Goal: Information Seeking & Learning: Learn about a topic

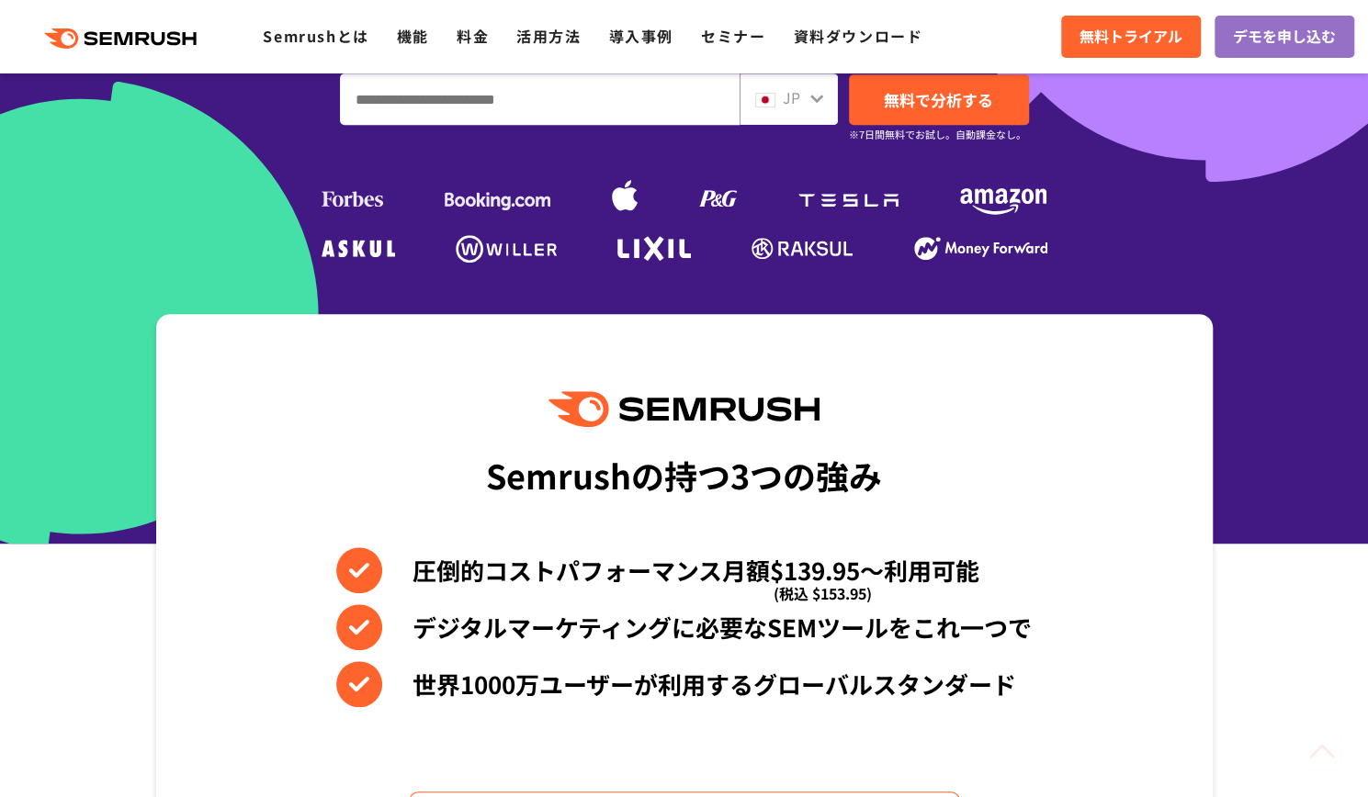
scroll to position [735, 0]
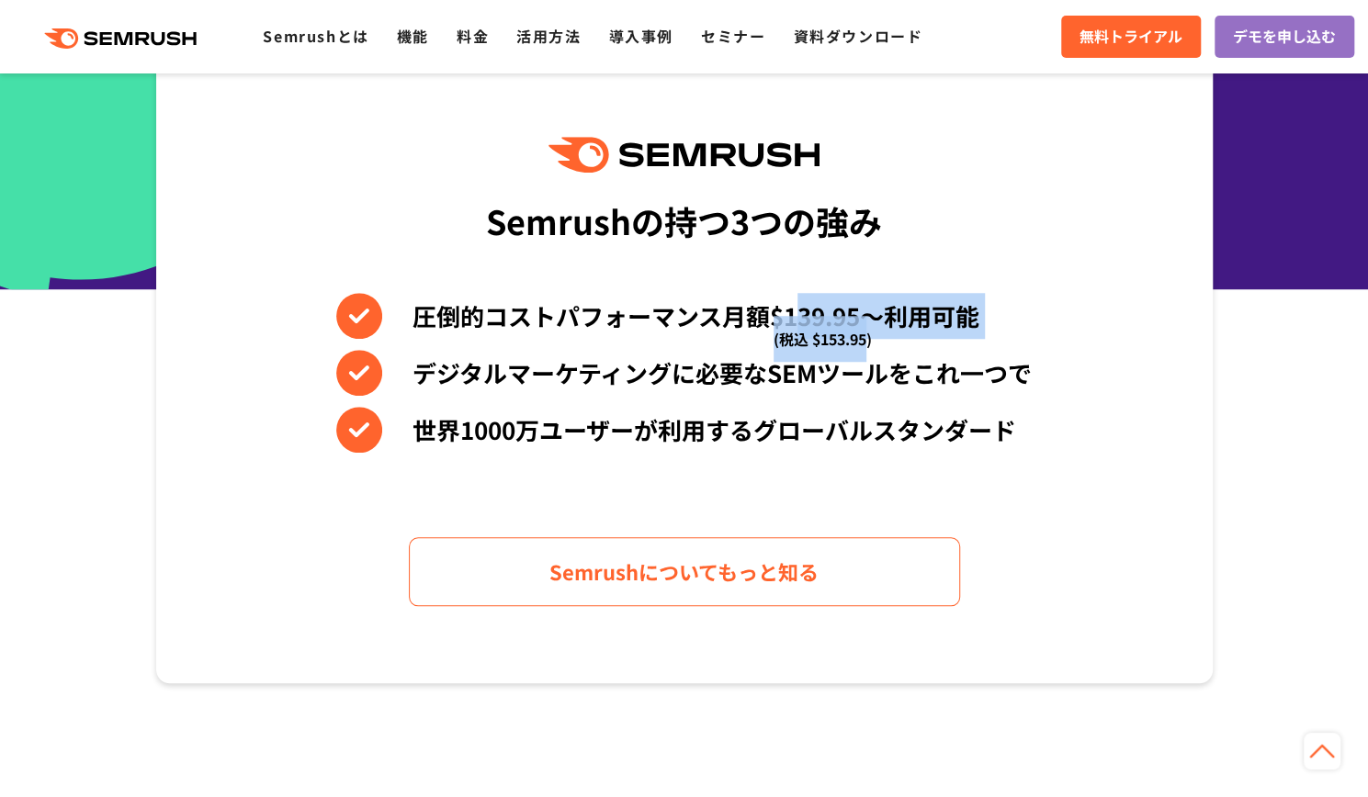
drag, startPoint x: 866, startPoint y: 317, endPoint x: 797, endPoint y: 311, distance: 69.1
click at [797, 311] on li "圧倒的コストパフォーマンス月額$139.95〜利用可能 (税込 $153.95)" at bounding box center [683, 316] width 695 height 46
click at [878, 338] on li "圧倒的コストパフォーマンス月額$139.95〜利用可能 (税込 $153.95)" at bounding box center [683, 316] width 695 height 46
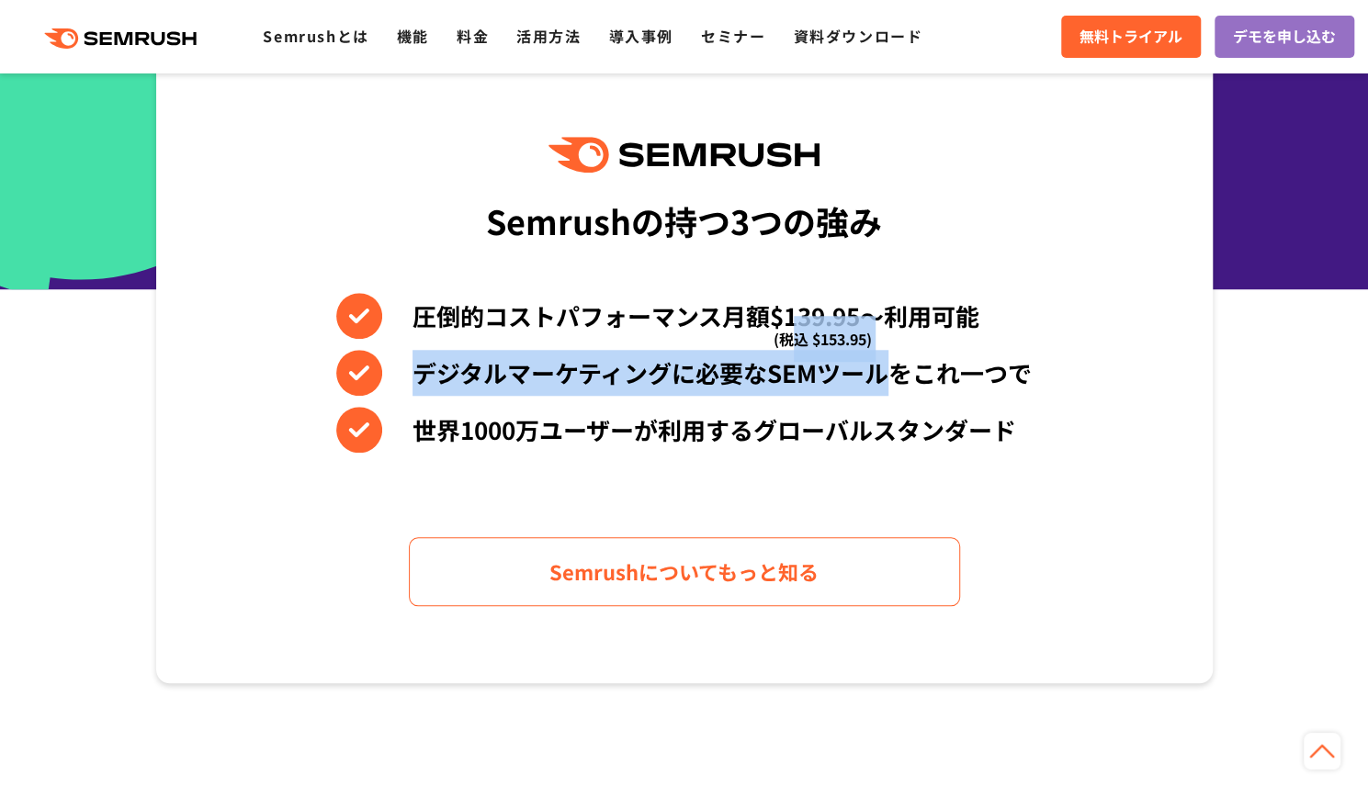
drag, startPoint x: 880, startPoint y: 343, endPoint x: 784, endPoint y: 341, distance: 95.6
click at [784, 341] on div "圧倒的コストパフォーマンス月額$139.95〜利用可能 (税込 $153.95) デジタルマーケティングに必要なSEMツールをこれ一つで 世界[DATE]万ユ…" at bounding box center [683, 373] width 695 height 160
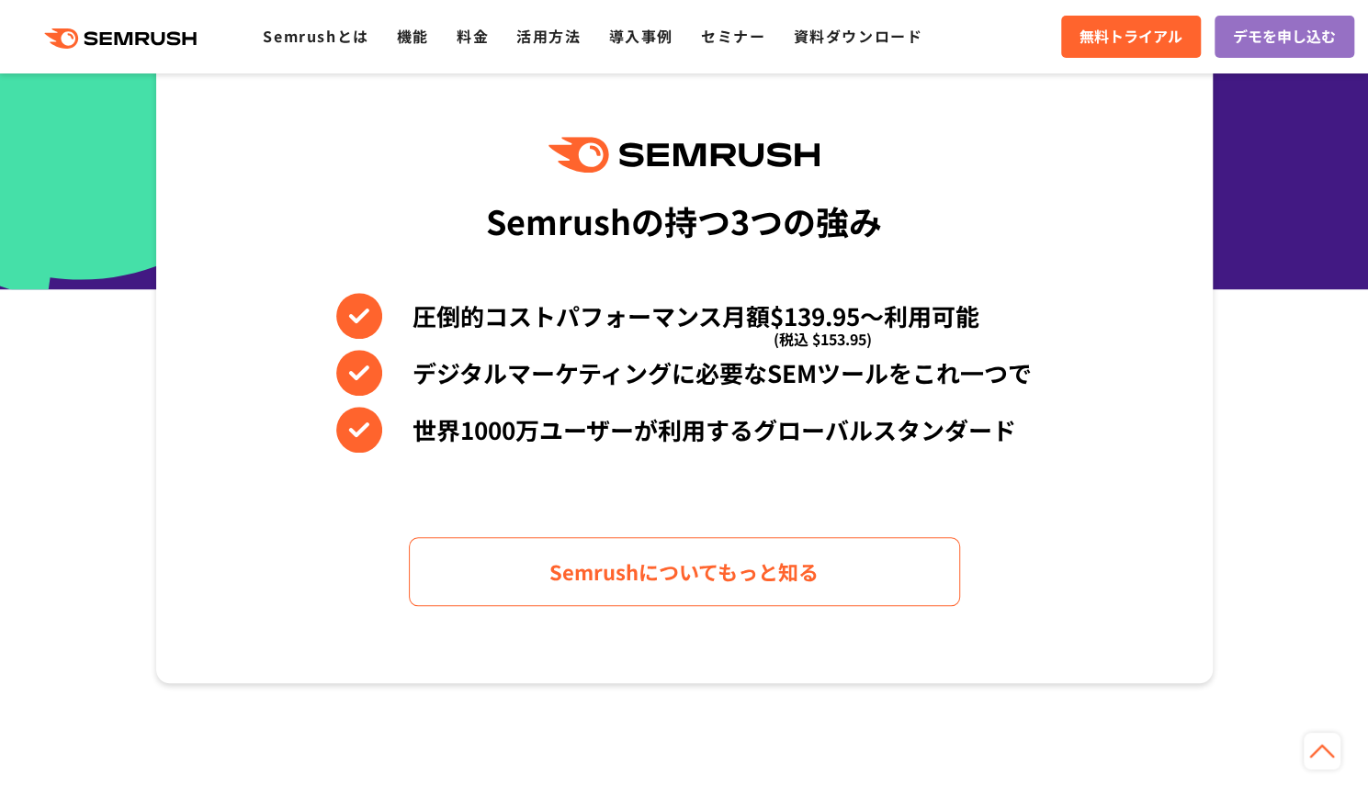
click at [768, 338] on li "圧倒的コストパフォーマンス月額$139.95〜利用可能 (税込 $153.95)" at bounding box center [683, 316] width 695 height 46
drag, startPoint x: 769, startPoint y: 338, endPoint x: 862, endPoint y: 341, distance: 92.8
click at [862, 339] on li "圧倒的コストパフォーマンス月額$139.95〜利用可能 (税込 $153.95)" at bounding box center [683, 316] width 695 height 46
drag, startPoint x: 953, startPoint y: 348, endPoint x: 1045, endPoint y: 351, distance: 92.8
click at [953, 349] on div "圧倒的コストパフォーマンス月額$139.95〜利用可能 (税込 $153.95) デジタルマーケティングに必要なSEMツールをこれ一つで 世界[DATE]万ユ…" at bounding box center [683, 373] width 695 height 160
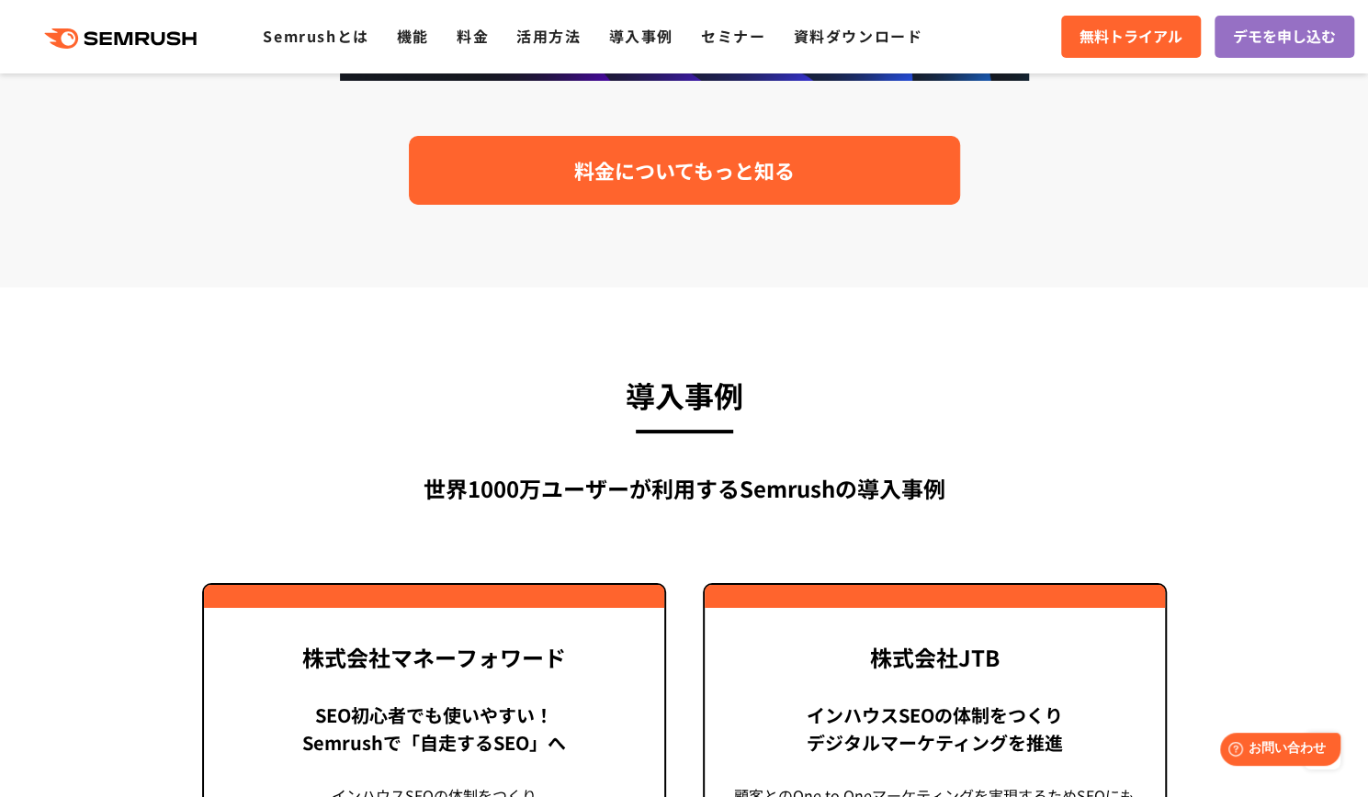
scroll to position [3992, 0]
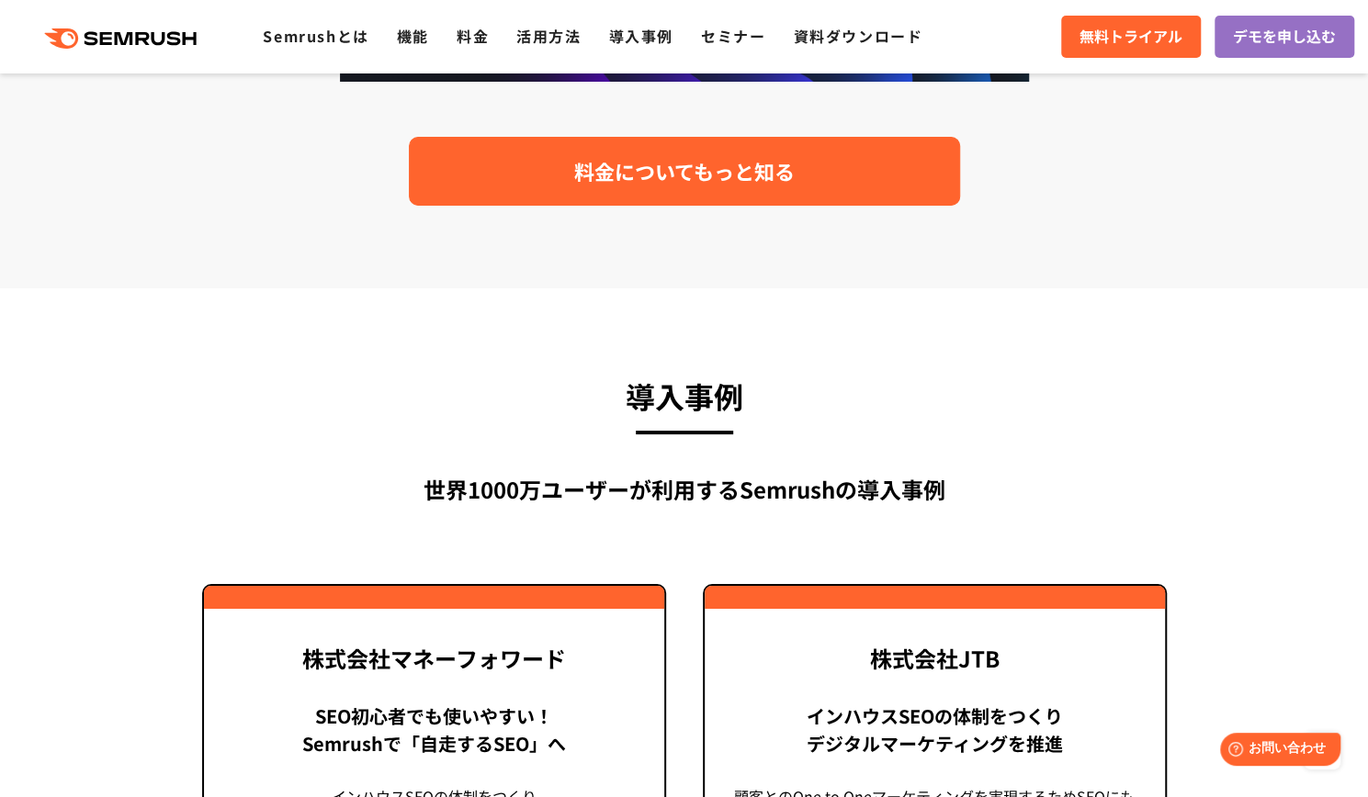
click at [667, 190] on link "料金についてもっと知る" at bounding box center [684, 171] width 551 height 69
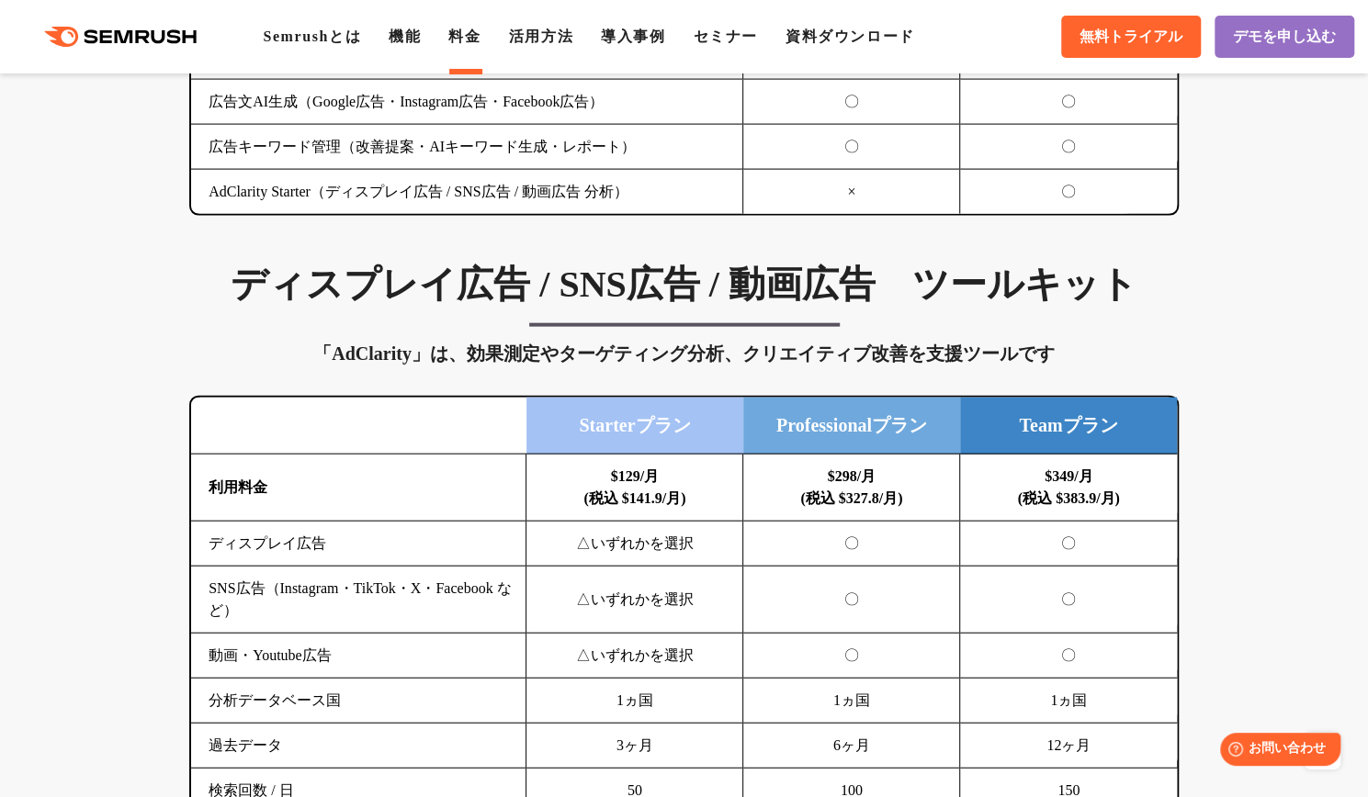
scroll to position [2278, 0]
